Goal: Find specific page/section: Find specific page/section

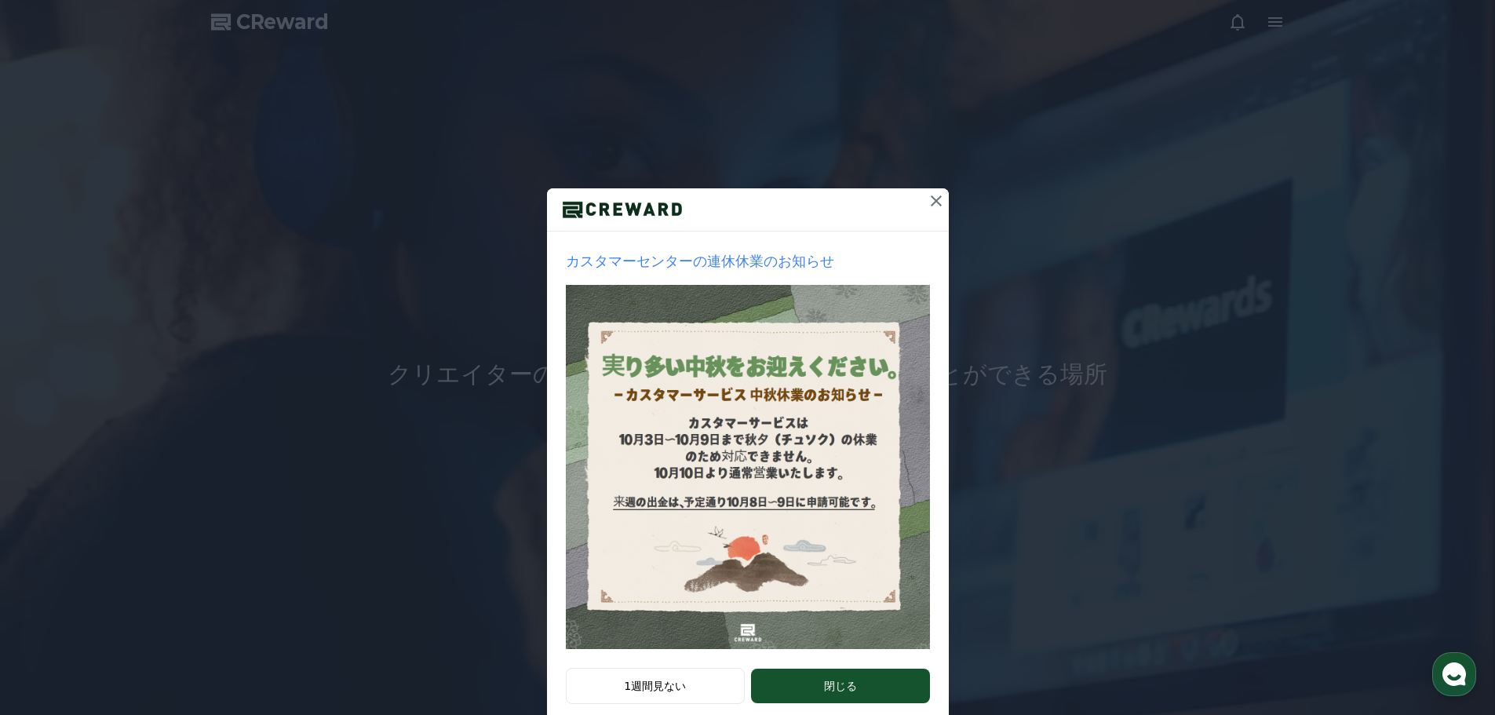
click at [927, 192] on icon at bounding box center [936, 200] width 19 height 19
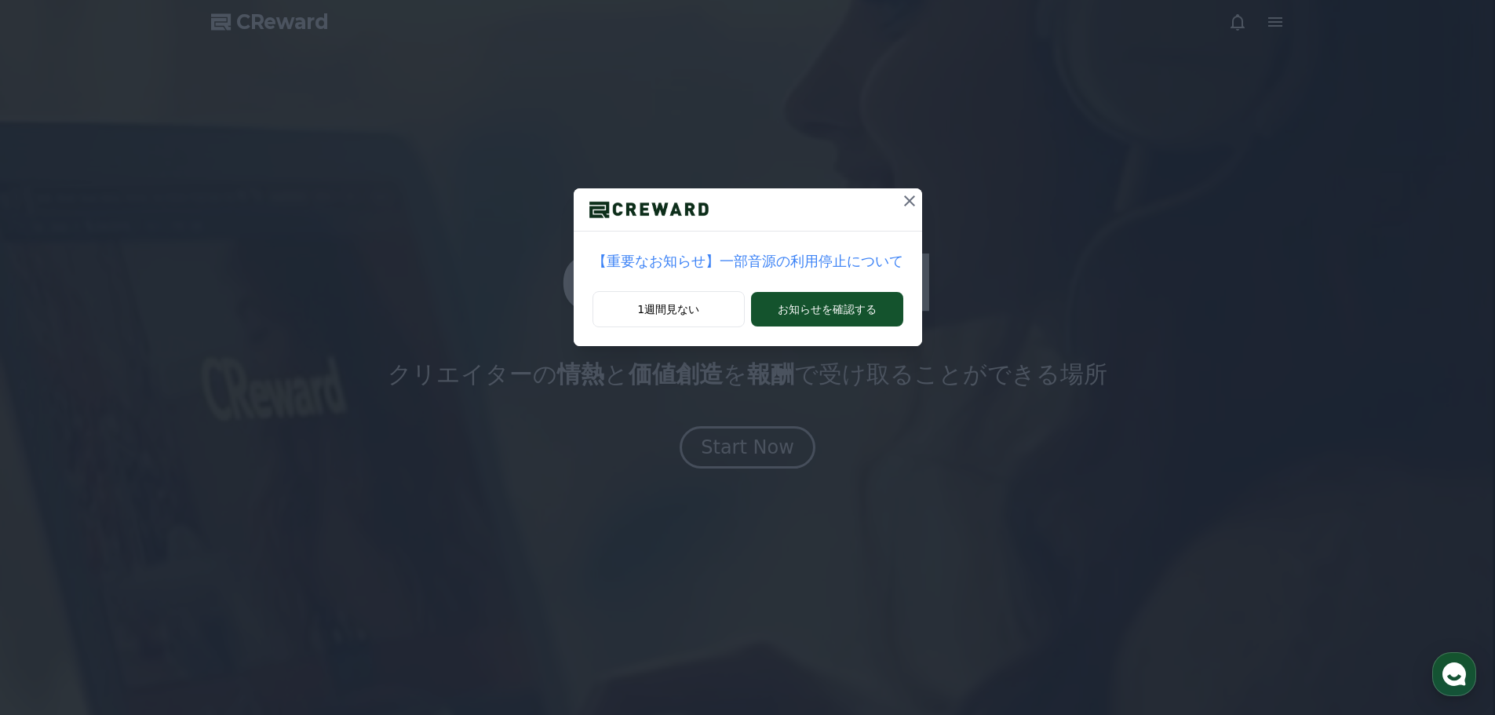
click at [900, 196] on icon at bounding box center [909, 200] width 19 height 19
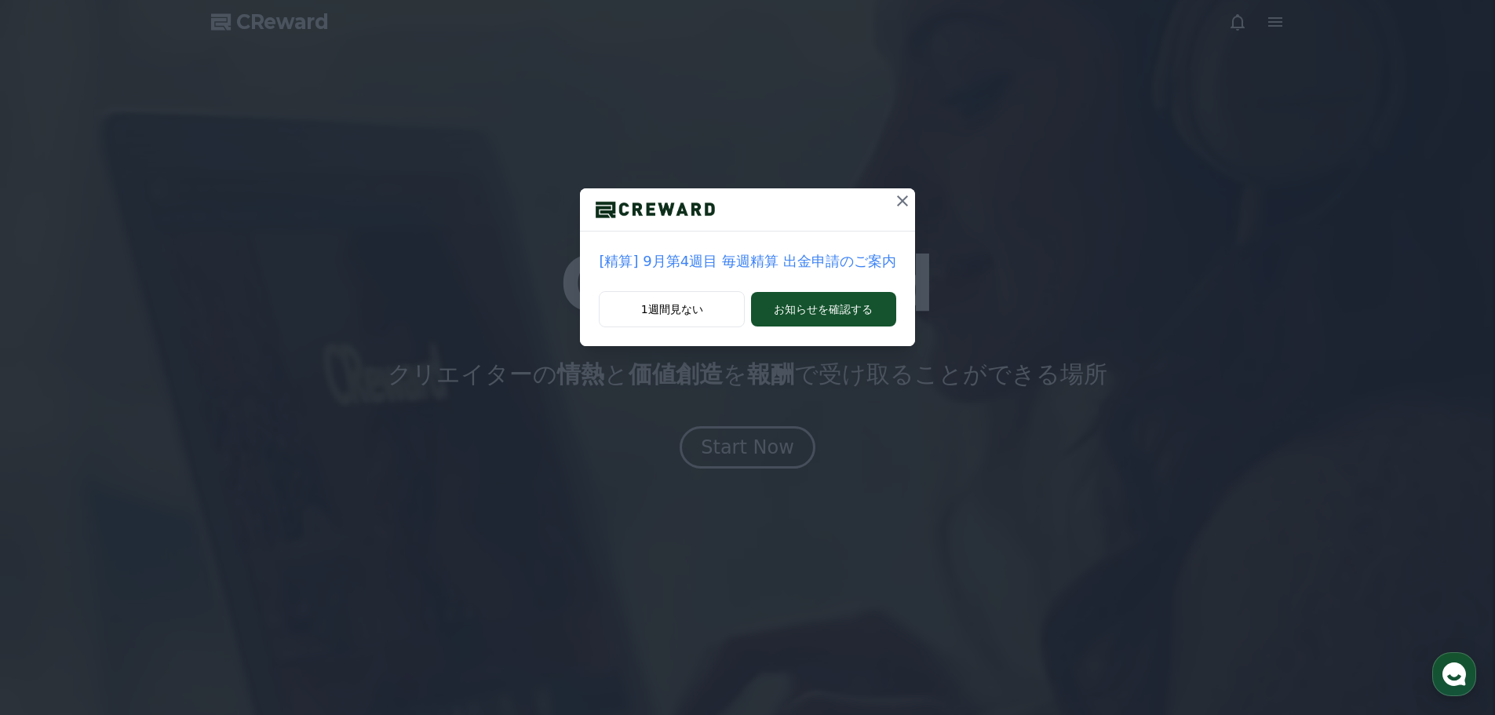
click at [893, 195] on icon at bounding box center [902, 200] width 19 height 19
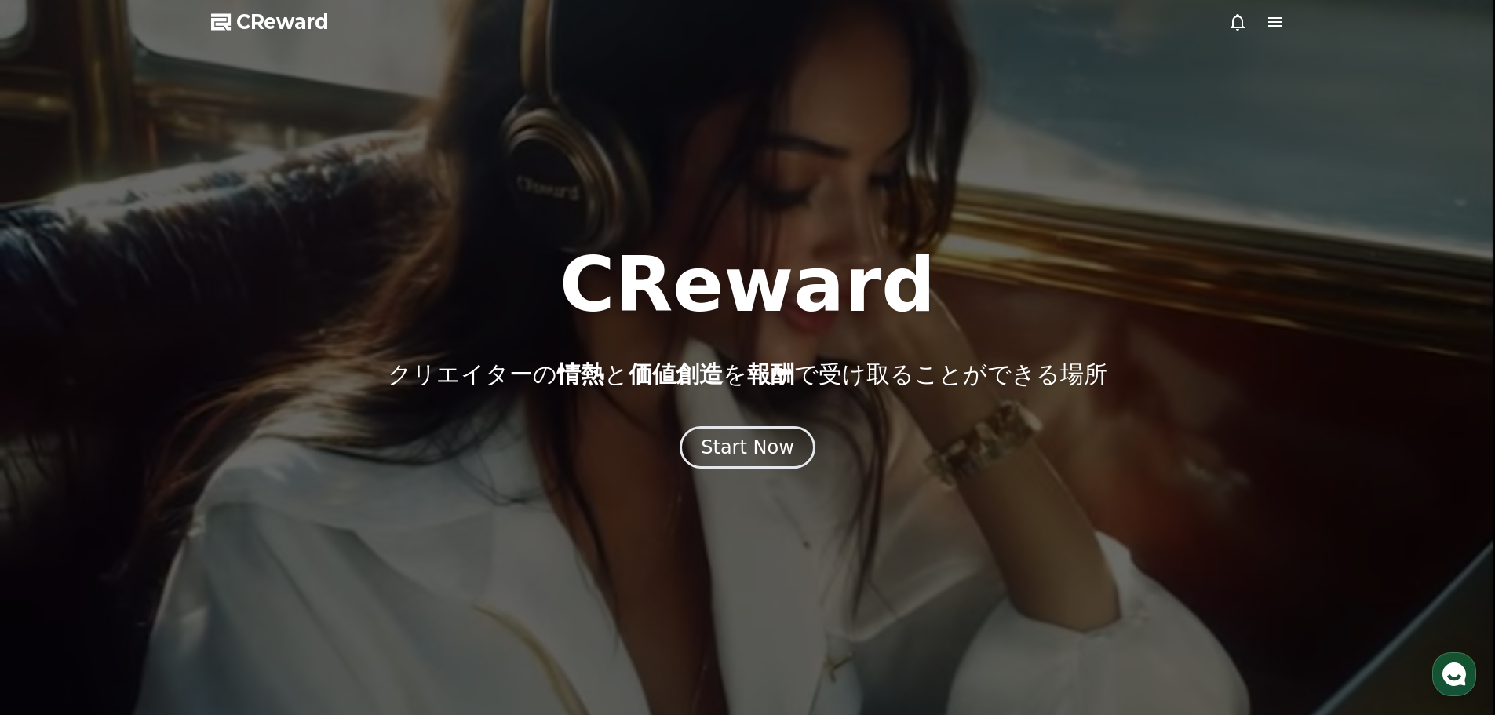
click at [1273, 21] on icon at bounding box center [1275, 21] width 14 height 9
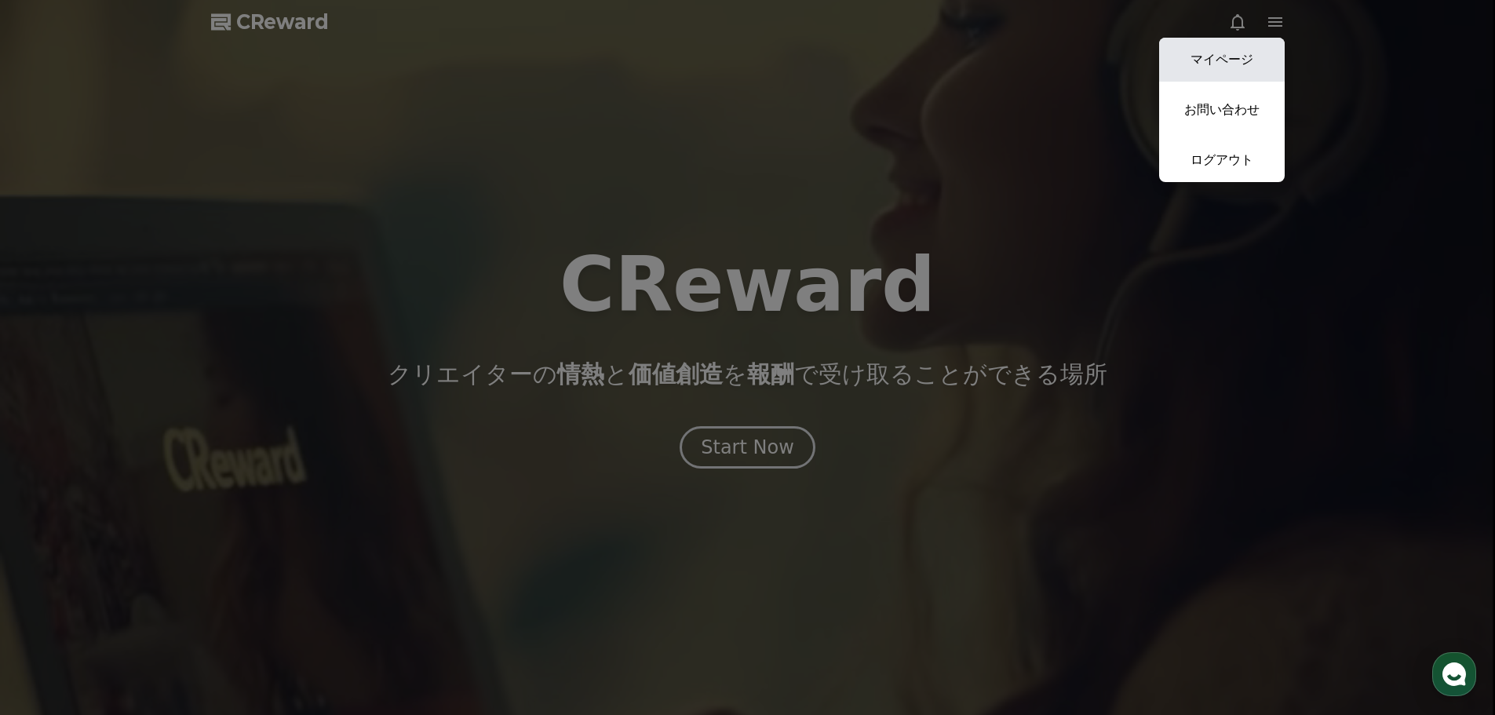
click at [1225, 64] on link "マイページ" at bounding box center [1222, 60] width 126 height 44
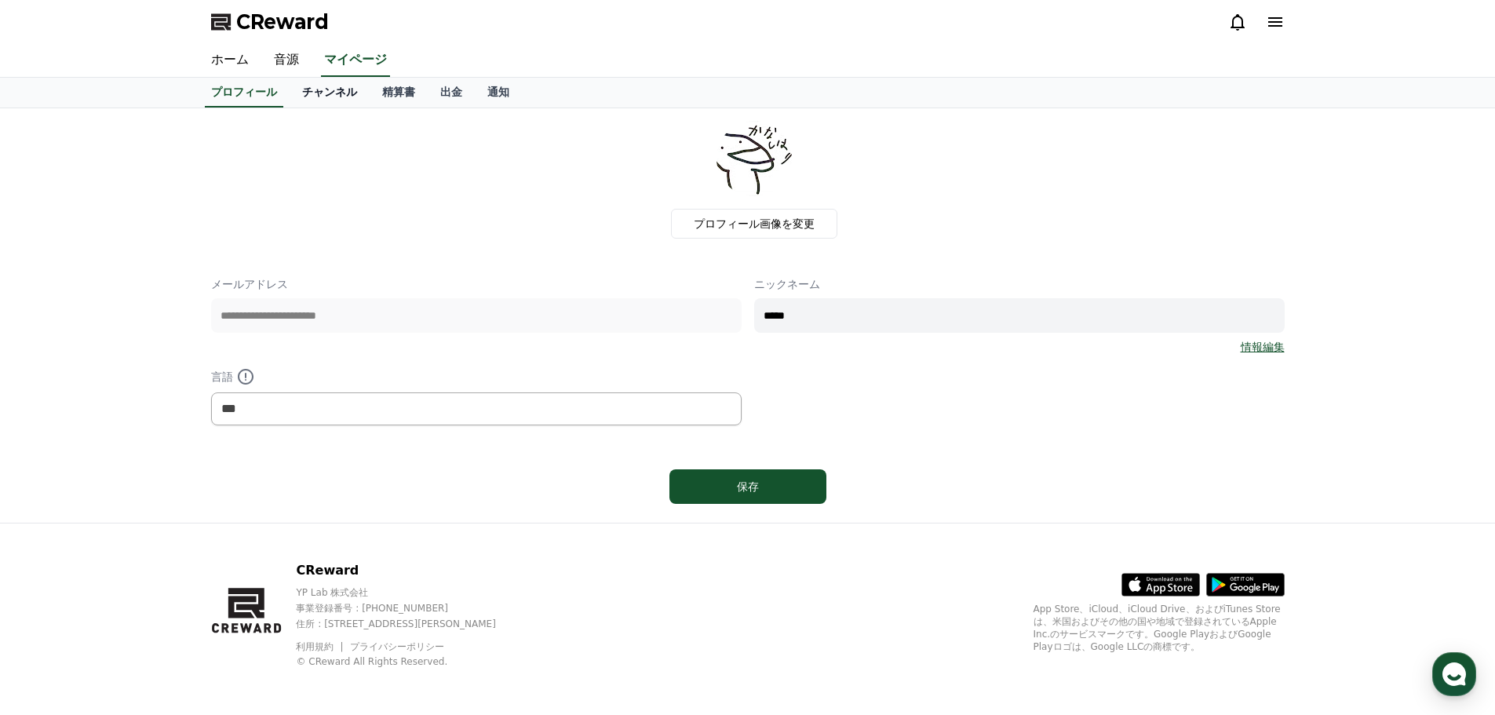
click at [314, 87] on link "チャンネル" at bounding box center [329, 93] width 80 height 30
